Goal: Information Seeking & Learning: Learn about a topic

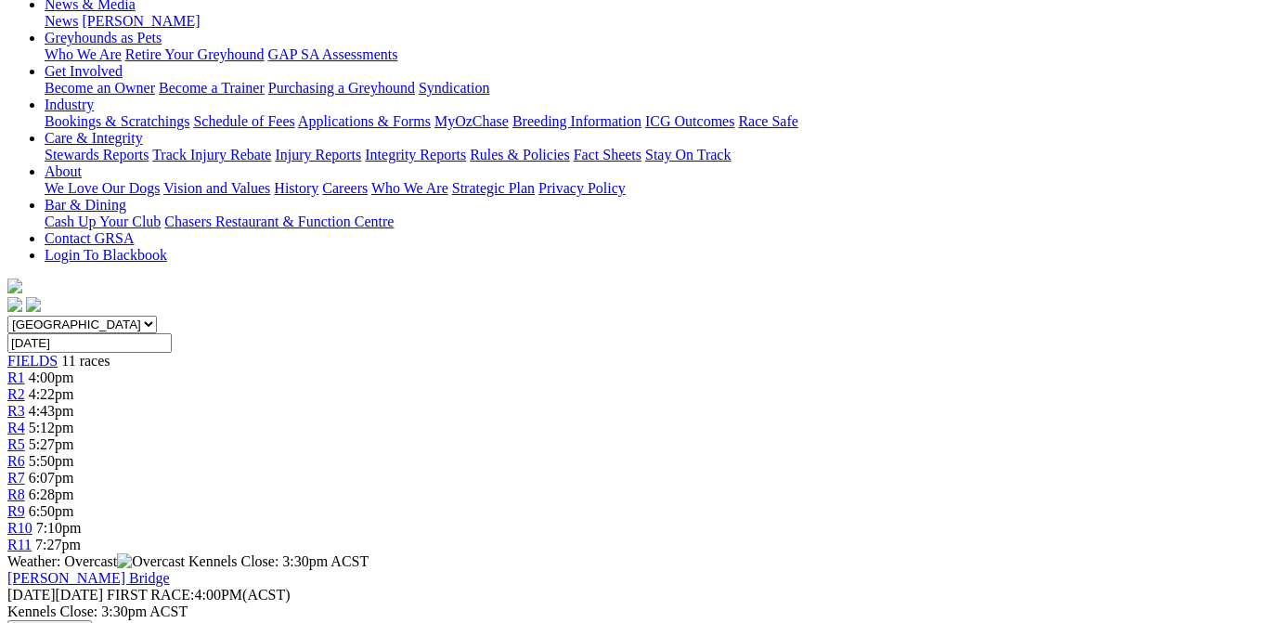
scroll to position [373, 0]
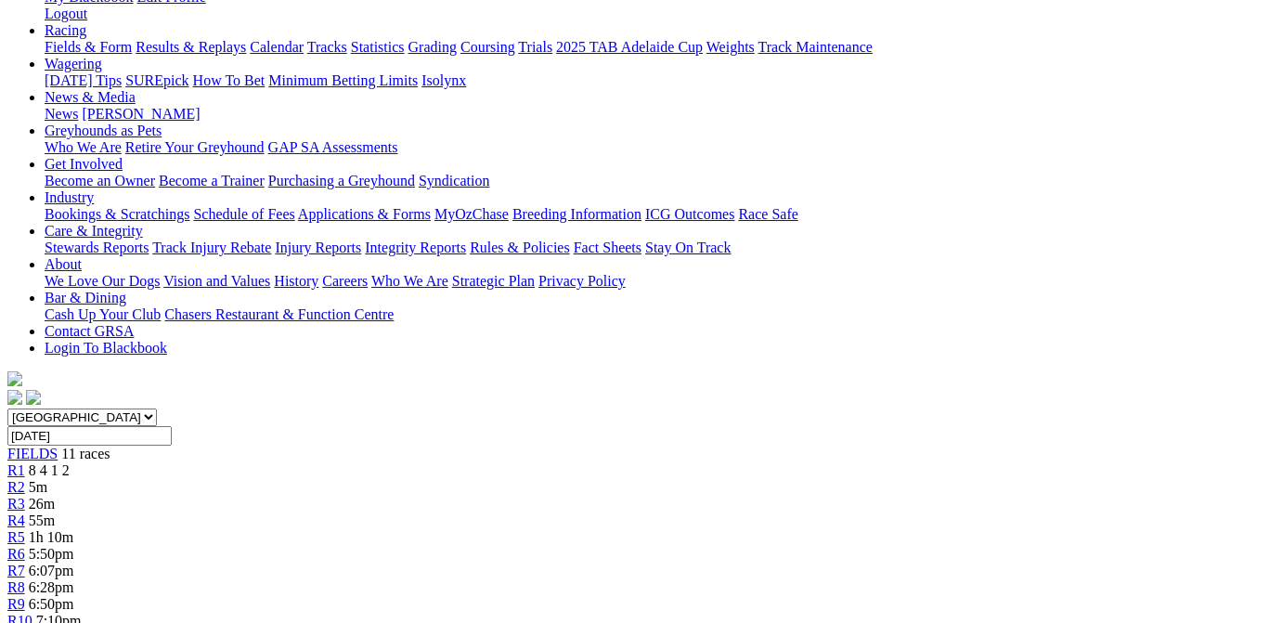
scroll to position [373, 0]
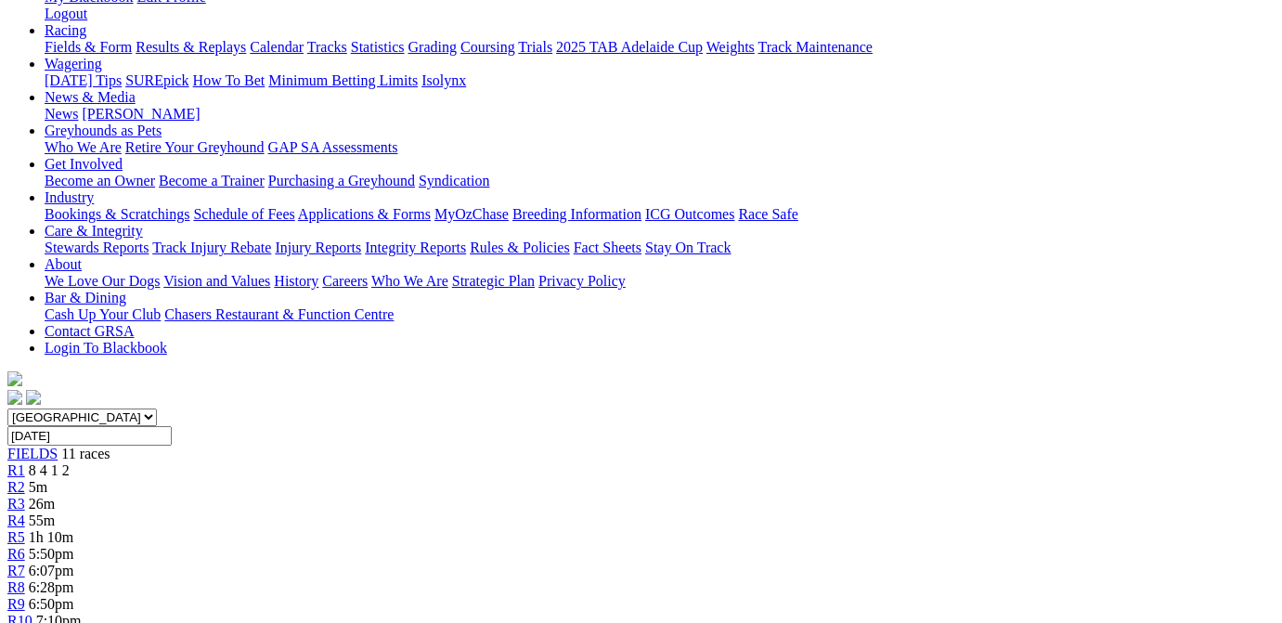
scroll to position [373, 0]
